Goal: Task Accomplishment & Management: Manage account settings

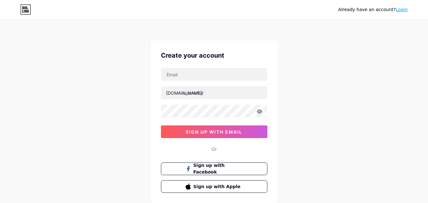
click at [216, 67] on div "Create your account bio.link/ sign up with email Or Sign up with Facebook Sign …" at bounding box center [214, 122] width 127 height 163
paste input "mdshagorhossen18@gmail.com:Shagor234@"
click at [217, 73] on input "mdshagorhossen18@gmail.com:Shagor234@" at bounding box center [214, 74] width 106 height 13
click at [248, 75] on input "mdshagorhossen18@gmail.com:Shagor234@" at bounding box center [214, 74] width 106 height 13
drag, startPoint x: 235, startPoint y: 74, endPoint x: 293, endPoint y: 81, distance: 58.5
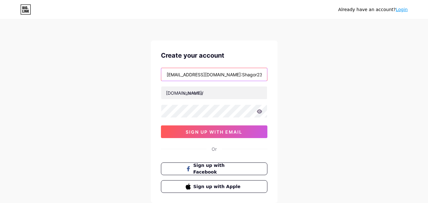
click at [293, 81] on div "Already have an account? Login Create your account mdshagorhossen18@gmail.com:S…" at bounding box center [214, 121] width 428 height 242
click at [247, 78] on input "mdshagorhossen18@gmail.com:" at bounding box center [214, 74] width 106 height 13
click at [248, 75] on input "mdshagorhossen18@gmail.com:" at bounding box center [214, 74] width 106 height 13
type input "mdshagorhossen18@gmail.com"
click at [405, 9] on link "Login" at bounding box center [402, 9] width 12 height 5
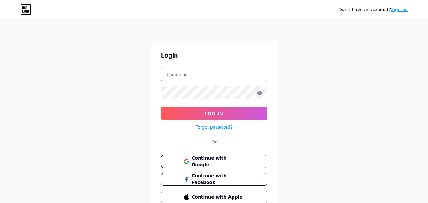
click at [211, 75] on input "text" at bounding box center [214, 74] width 106 height 13
paste input "Shagor234@"
click at [216, 71] on input "Shagor234@" at bounding box center [214, 74] width 106 height 13
paste input "mdshagorhossen18@gmail.com:"
drag, startPoint x: 231, startPoint y: 76, endPoint x: 352, endPoint y: 78, distance: 120.8
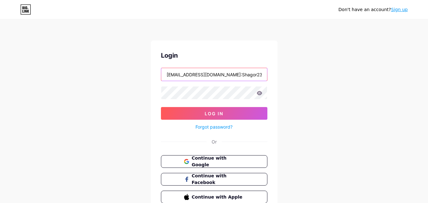
click at [351, 81] on div "Don't have an account? Sign up Login mdshagorhossen18@gmail.com:Shagor234@ Log …" at bounding box center [214, 117] width 428 height 234
type input "mdshagorhossen18@gmail.com"
click at [161, 107] on button "Log In" at bounding box center [214, 113] width 106 height 13
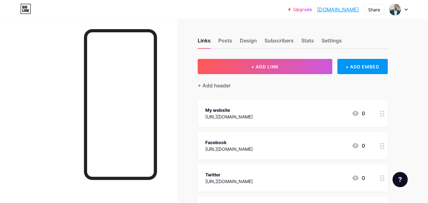
click at [403, 11] on div at bounding box center [398, 9] width 18 height 11
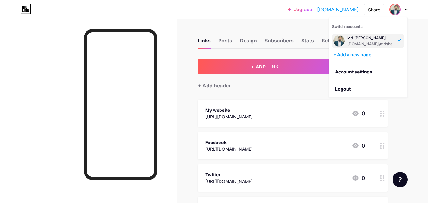
click at [403, 11] on div at bounding box center [398, 9] width 18 height 11
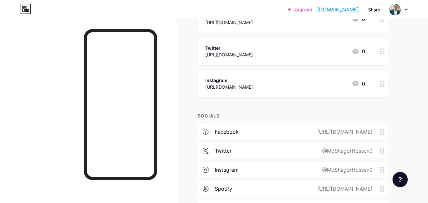
scroll to position [190, 0]
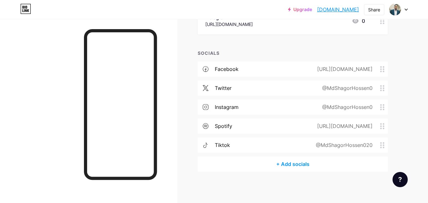
click at [363, 101] on div "instagram @MdShagorHossen0" at bounding box center [293, 107] width 190 height 15
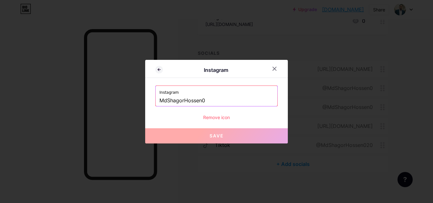
click at [309, 98] on div at bounding box center [216, 101] width 433 height 203
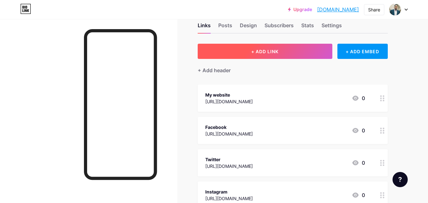
scroll to position [0, 0]
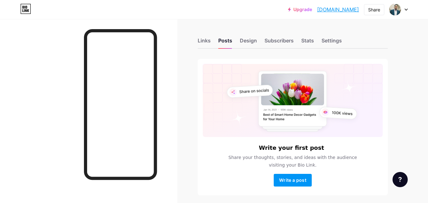
click at [340, 11] on link "mdshagorhossen.bio.link" at bounding box center [338, 10] width 42 height 8
click at [208, 35] on div "Links Posts Design Subscribers Stats Settings" at bounding box center [293, 38] width 190 height 22
click at [208, 38] on div "Links" at bounding box center [204, 42] width 13 height 11
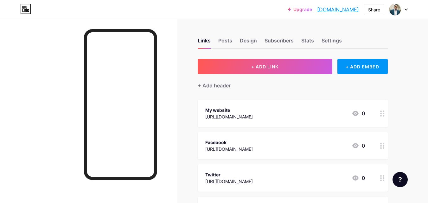
click at [361, 112] on div "0" at bounding box center [358, 114] width 13 height 8
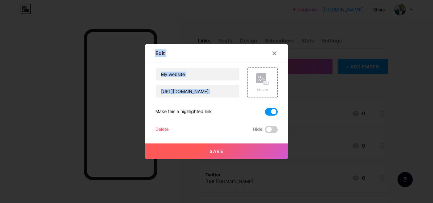
drag, startPoint x: 388, startPoint y: 118, endPoint x: 243, endPoint y: 88, distance: 147.2
click at [246, 90] on div "Edit Content YouTube Play YouTube video without leaving your page. ADD Vimeo Pl…" at bounding box center [216, 101] width 433 height 203
click at [227, 85] on input "https://mdshagorhossen.me" at bounding box center [198, 91] width 84 height 13
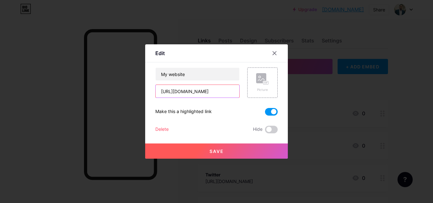
click at [229, 87] on input "https://mdshagorhossen.me" at bounding box center [198, 91] width 84 height 13
drag, startPoint x: 156, startPoint y: 89, endPoint x: 165, endPoint y: 93, distance: 9.8
click at [158, 89] on input "pornhub.org" at bounding box center [198, 91] width 84 height 13
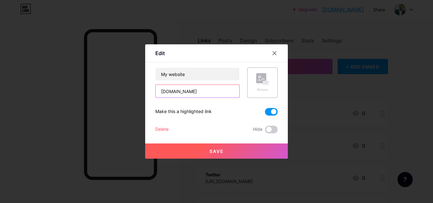
click at [165, 93] on input "pornhub.org" at bounding box center [198, 91] width 84 height 13
type input "pornhub.org"
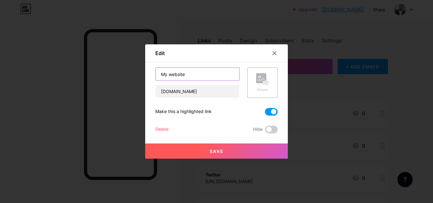
click at [191, 75] on input "My website" at bounding box center [198, 74] width 84 height 13
paste input "pornhub"
type input "pornhub"
click at [199, 156] on button "Save" at bounding box center [216, 151] width 143 height 15
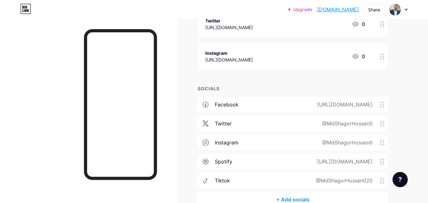
scroll to position [190, 0]
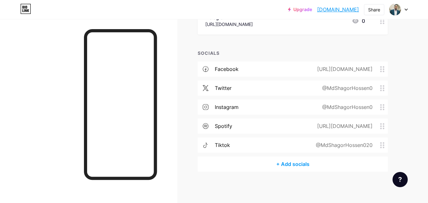
click at [409, 13] on div "Upgrade mdshagorhossen.... mdshagorhossen.bio.link Share Switch accounts Md Sha…" at bounding box center [214, 9] width 428 height 11
click at [404, 11] on div at bounding box center [398, 9] width 18 height 11
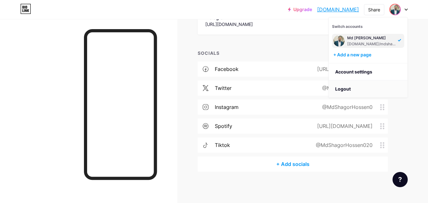
click at [353, 92] on li "Logout" at bounding box center [368, 88] width 79 height 17
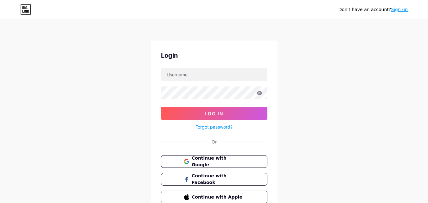
click at [223, 81] on form "Log In Forgot password?" at bounding box center [214, 99] width 106 height 63
paste input "mdshagorhossen18@gmail.com:Shagor123@"
click at [228, 74] on input "mdshagorhossen18@gmail.com:Shagor123@" at bounding box center [214, 74] width 106 height 13
click at [227, 75] on input "mdshagorhossen18@gmail.com:Shagor123@" at bounding box center [214, 74] width 106 height 13
drag, startPoint x: 235, startPoint y: 75, endPoint x: 293, endPoint y: 78, distance: 57.7
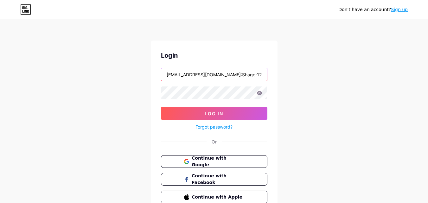
click at [293, 78] on div "Don't have an account? Sign up Login mdshagorhossen18@gmail.com:Shagor123@ Log …" at bounding box center [214, 117] width 428 height 234
click at [254, 77] on input "mdshagorhossen18@gmail.com:" at bounding box center [214, 74] width 106 height 13
type input "mdshagorhossen18@gmail.com"
click at [161, 107] on button "Log In" at bounding box center [214, 113] width 106 height 13
